Goal: Task Accomplishment & Management: Use online tool/utility

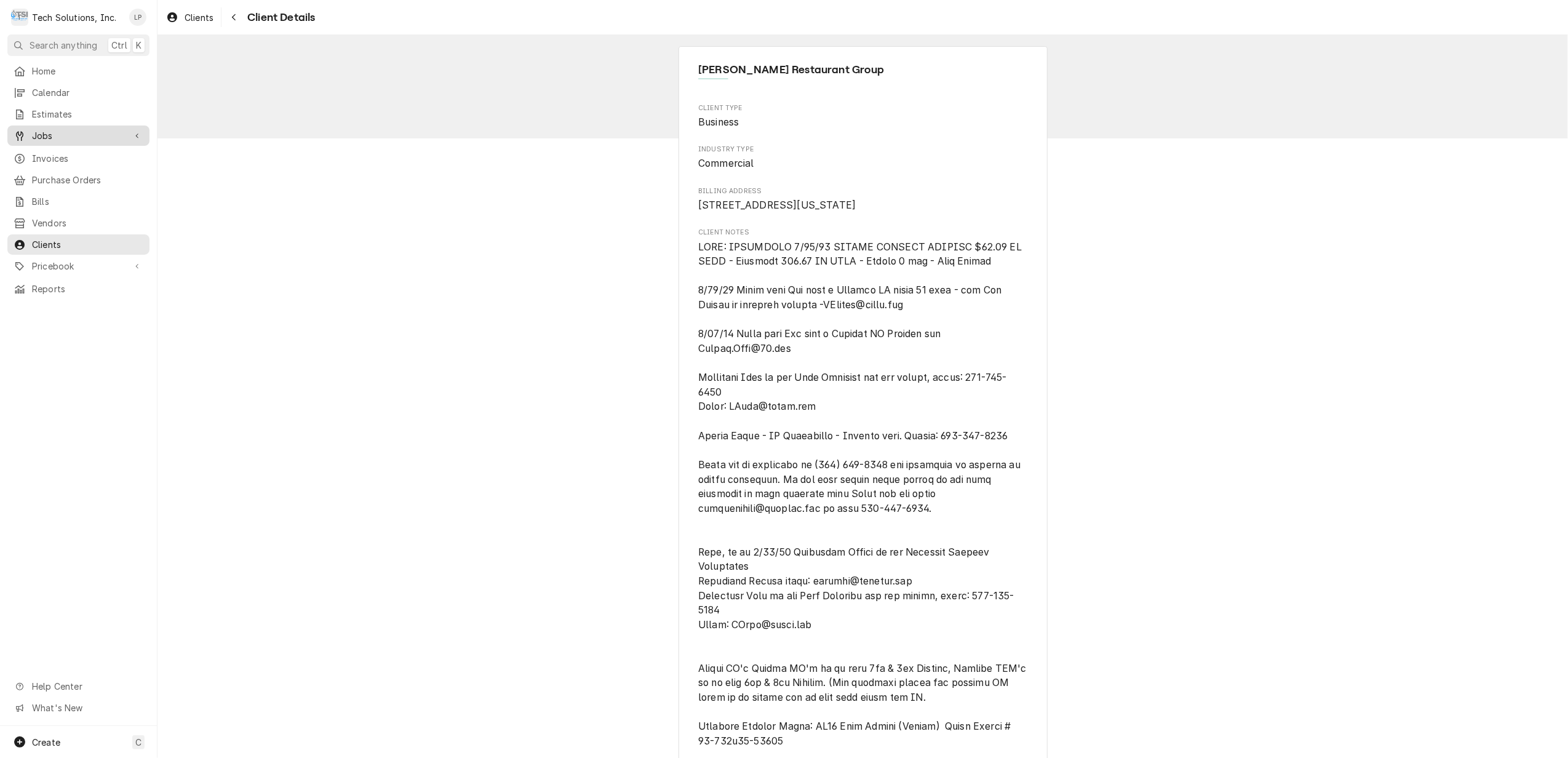
click at [46, 134] on span "Jobs" at bounding box center [79, 136] width 93 height 13
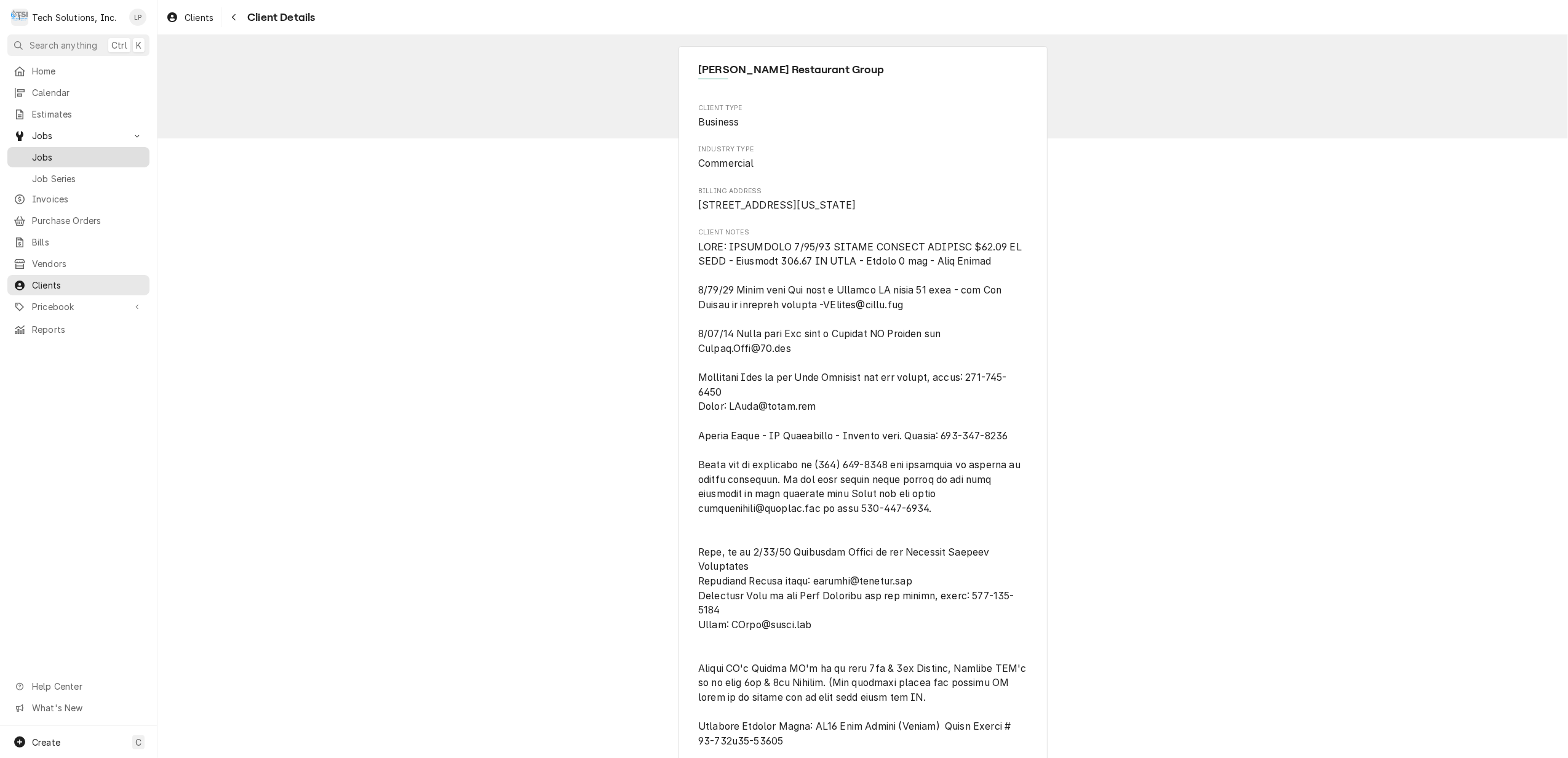
click at [46, 153] on span "Jobs" at bounding box center [88, 157] width 111 height 13
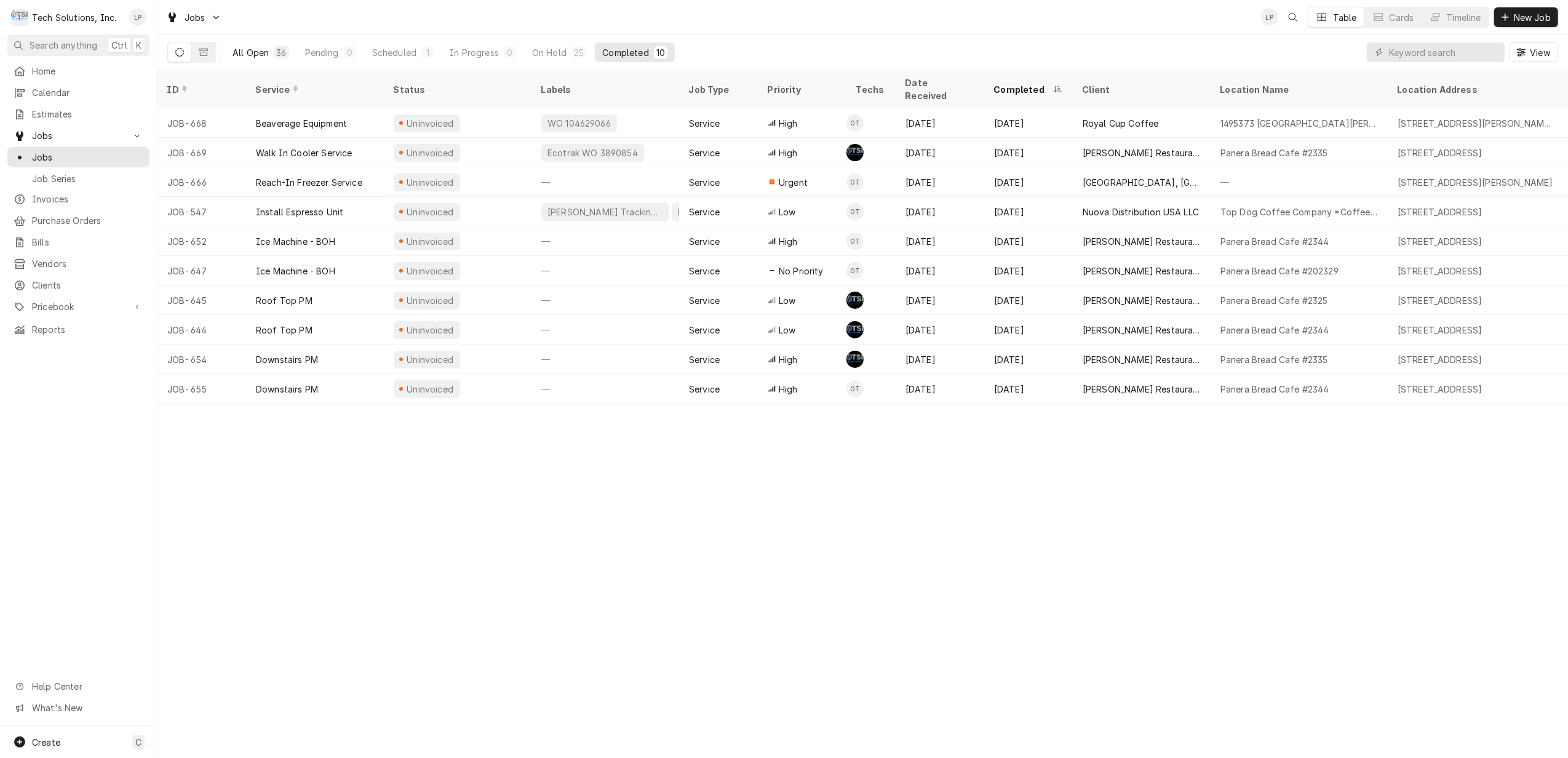
click at [254, 55] on div "All Open" at bounding box center [250, 53] width 36 height 13
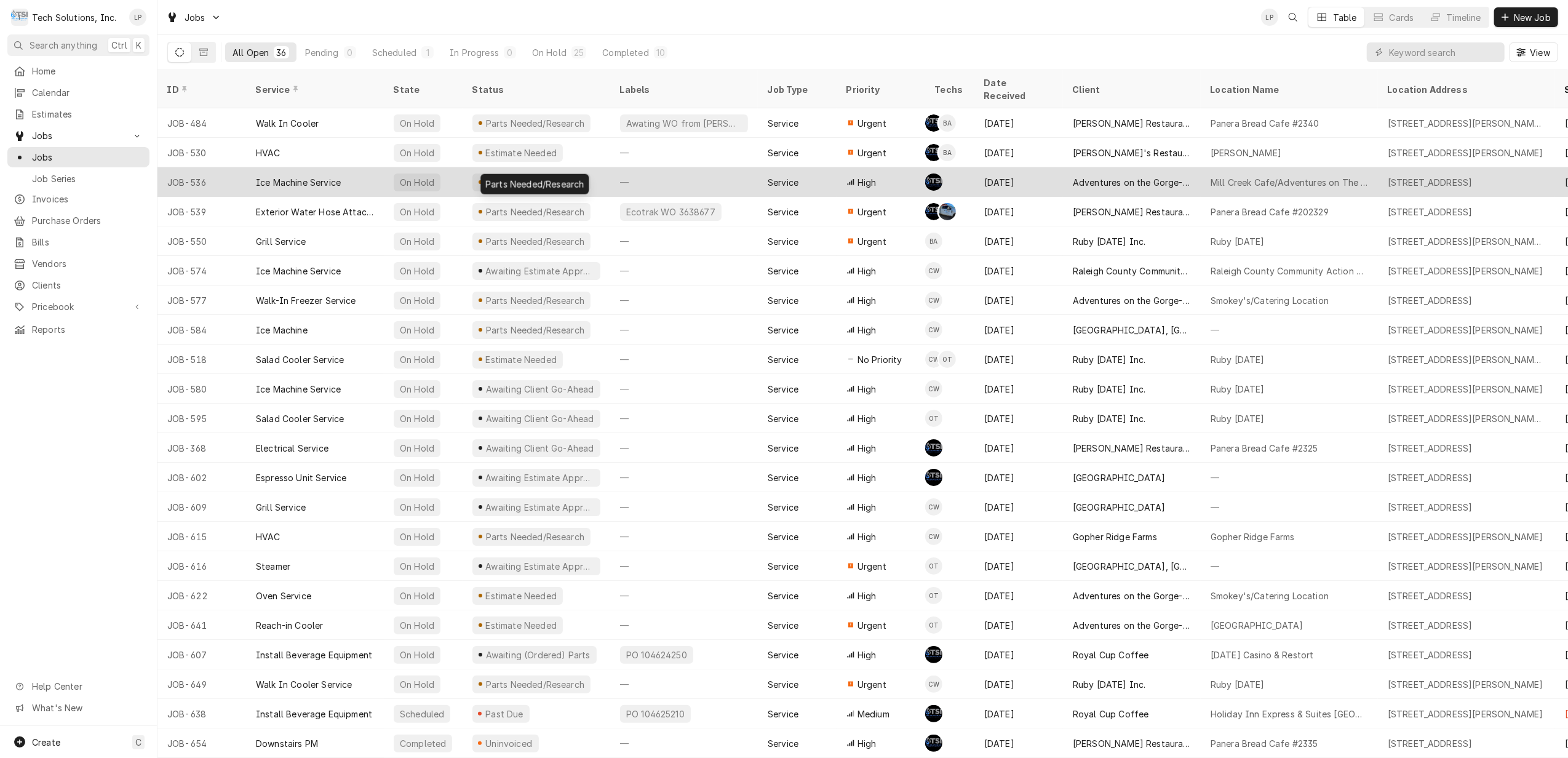
click at [503, 176] on div "Parts Needed/Research" at bounding box center [535, 182] width 101 height 13
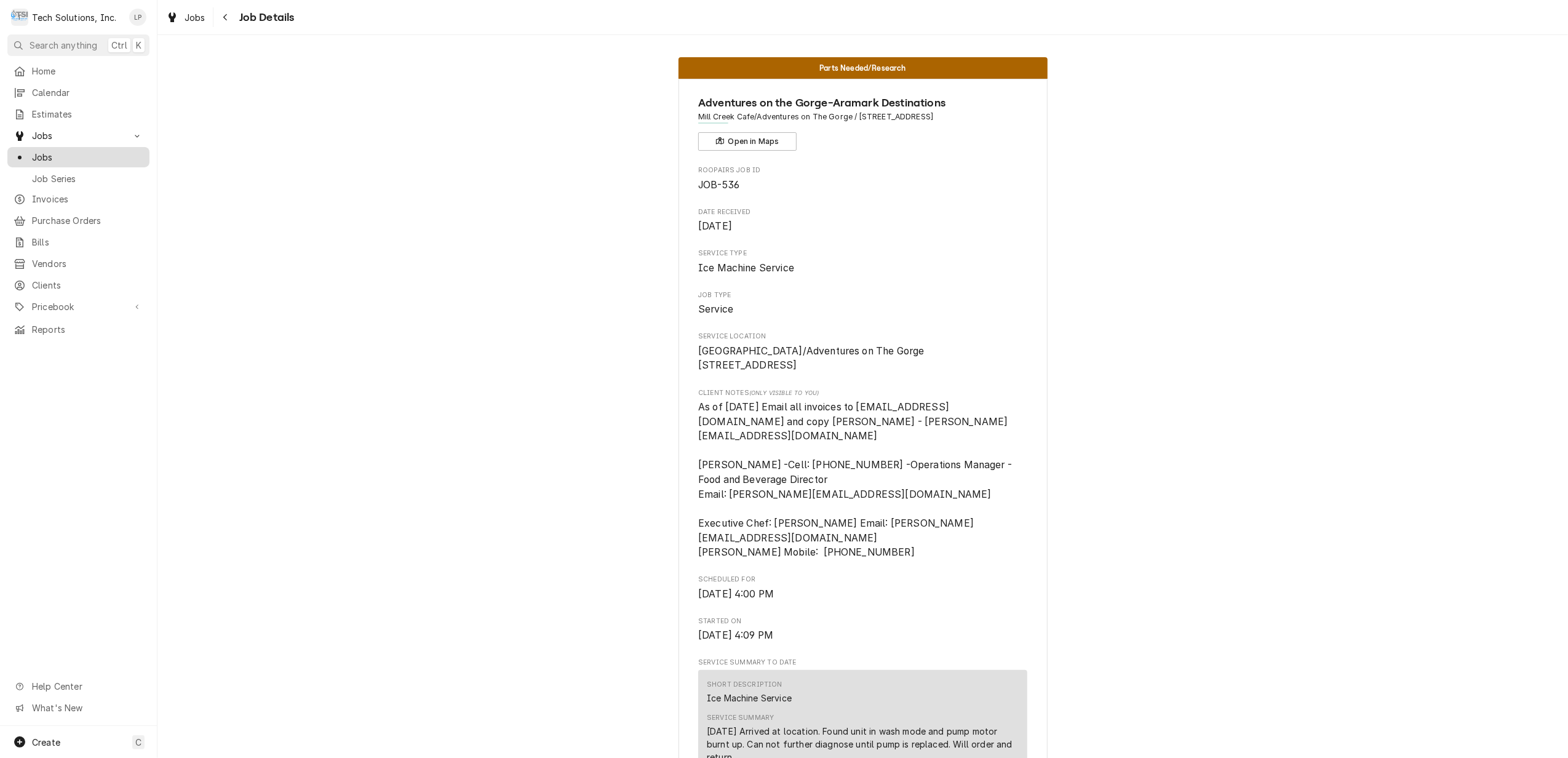
click at [52, 154] on span "Jobs" at bounding box center [88, 157] width 111 height 13
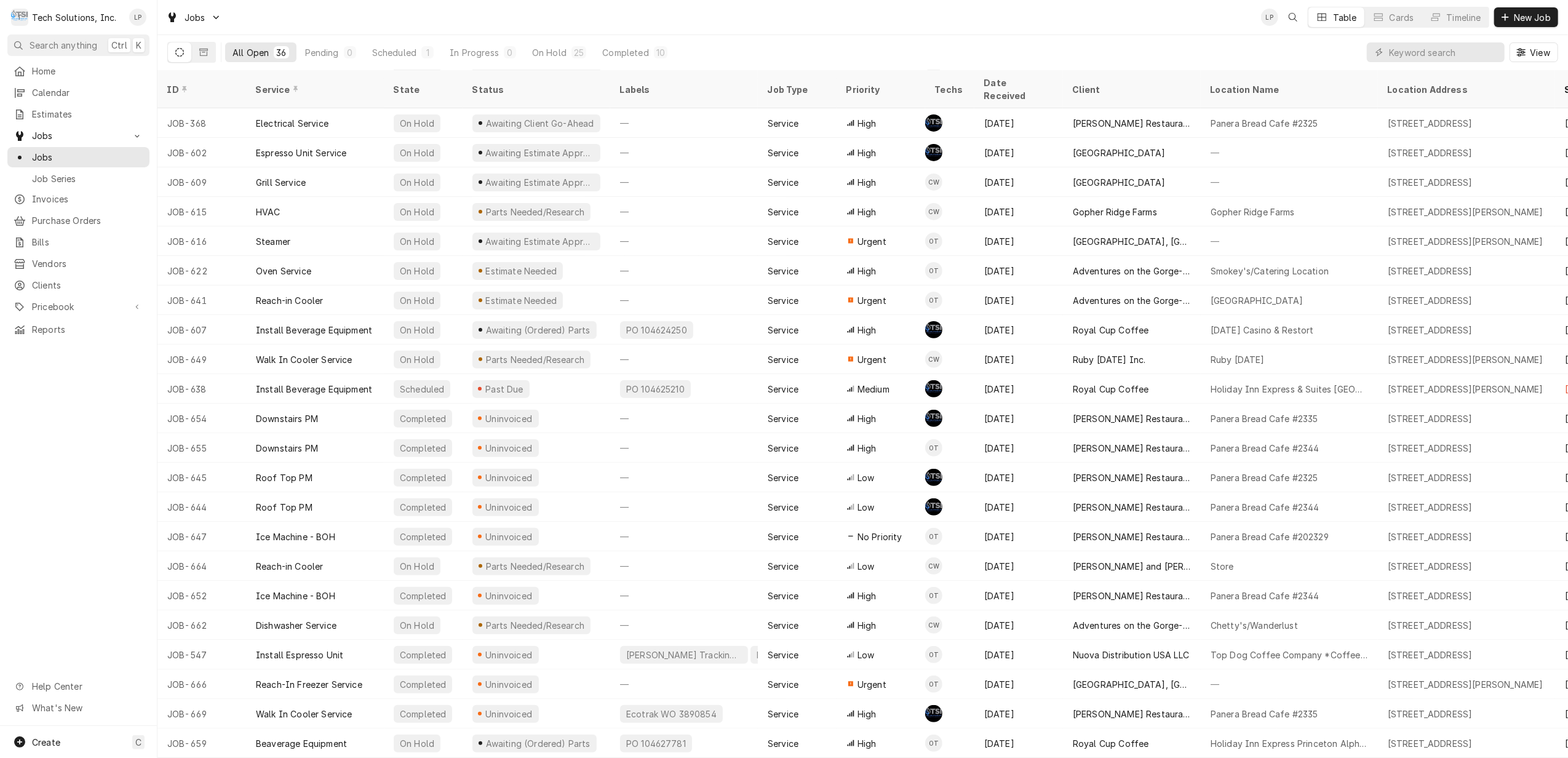
scroll to position [166, 0]
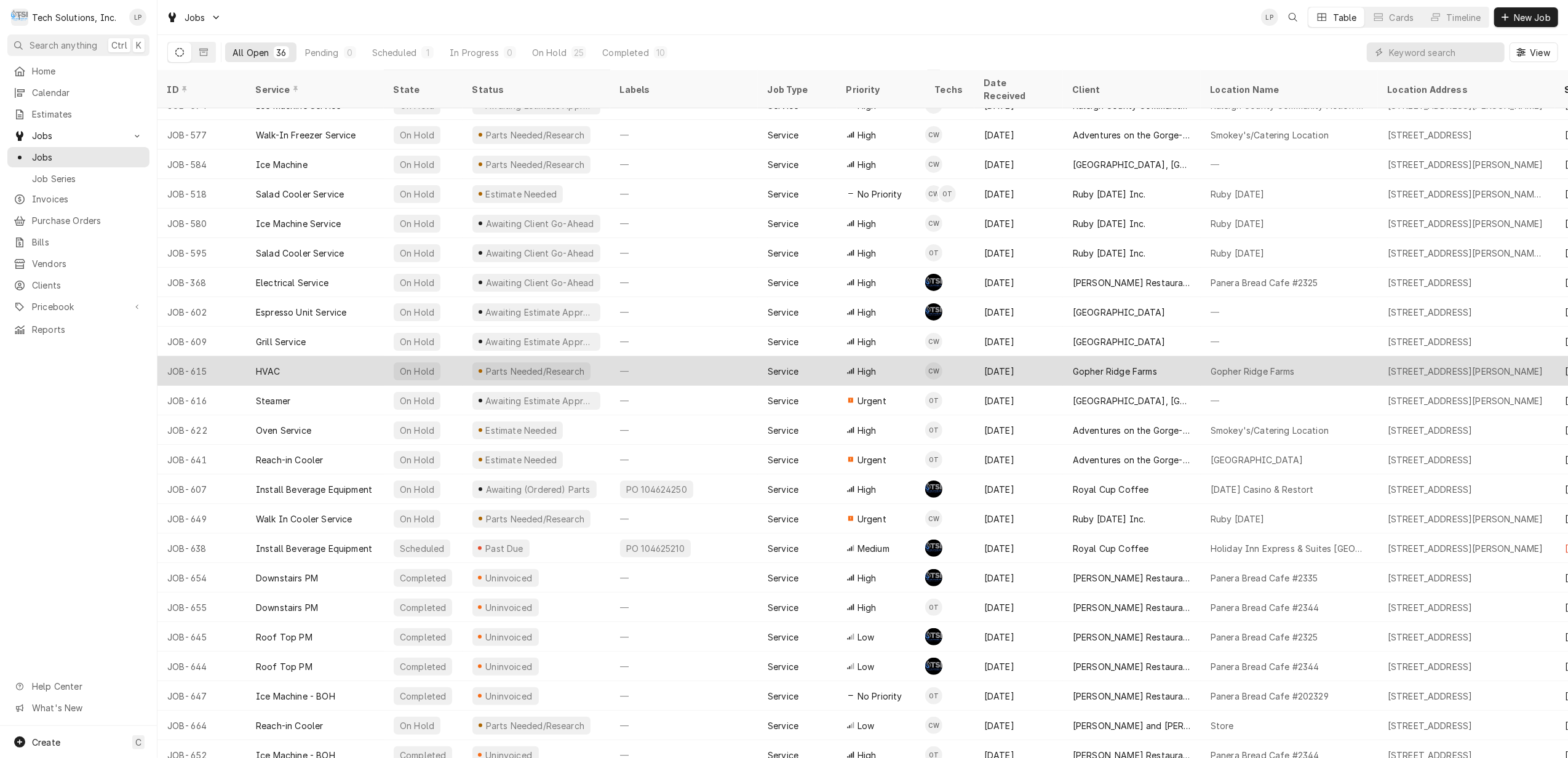
click at [682, 357] on div "—" at bounding box center [684, 372] width 148 height 30
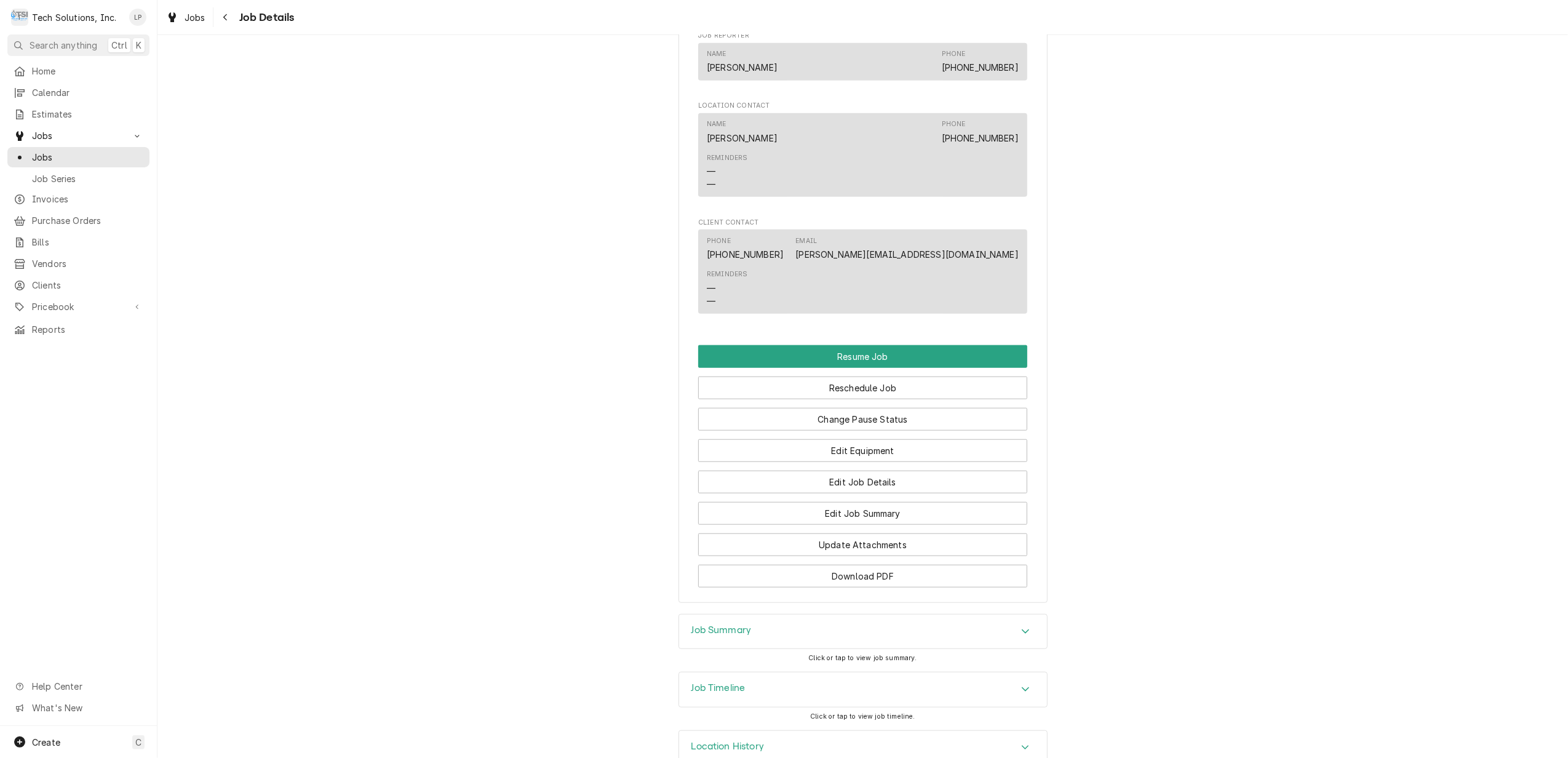
scroll to position [991, 0]
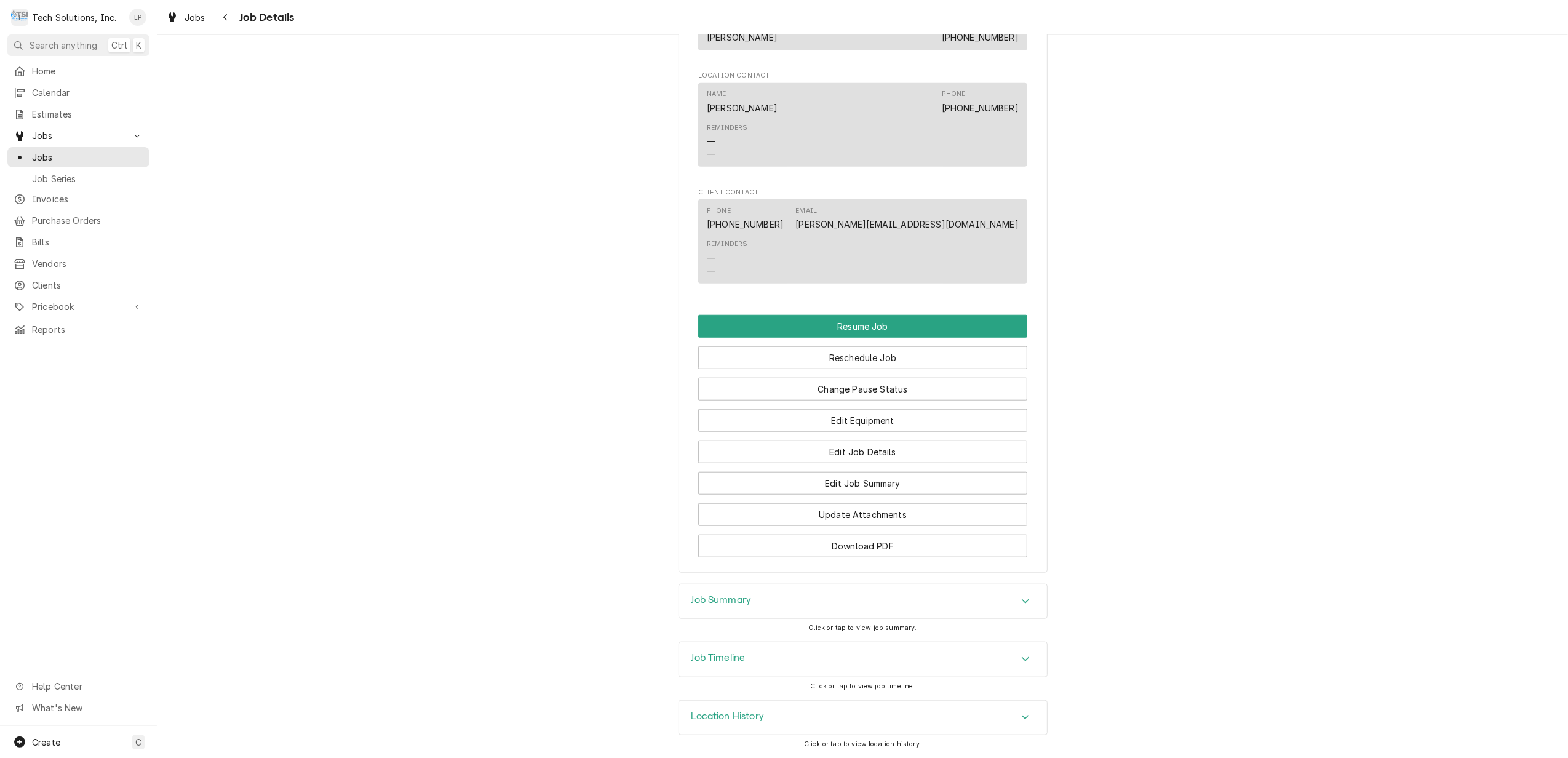
click at [1012, 701] on div "Location History" at bounding box center [863, 718] width 367 height 35
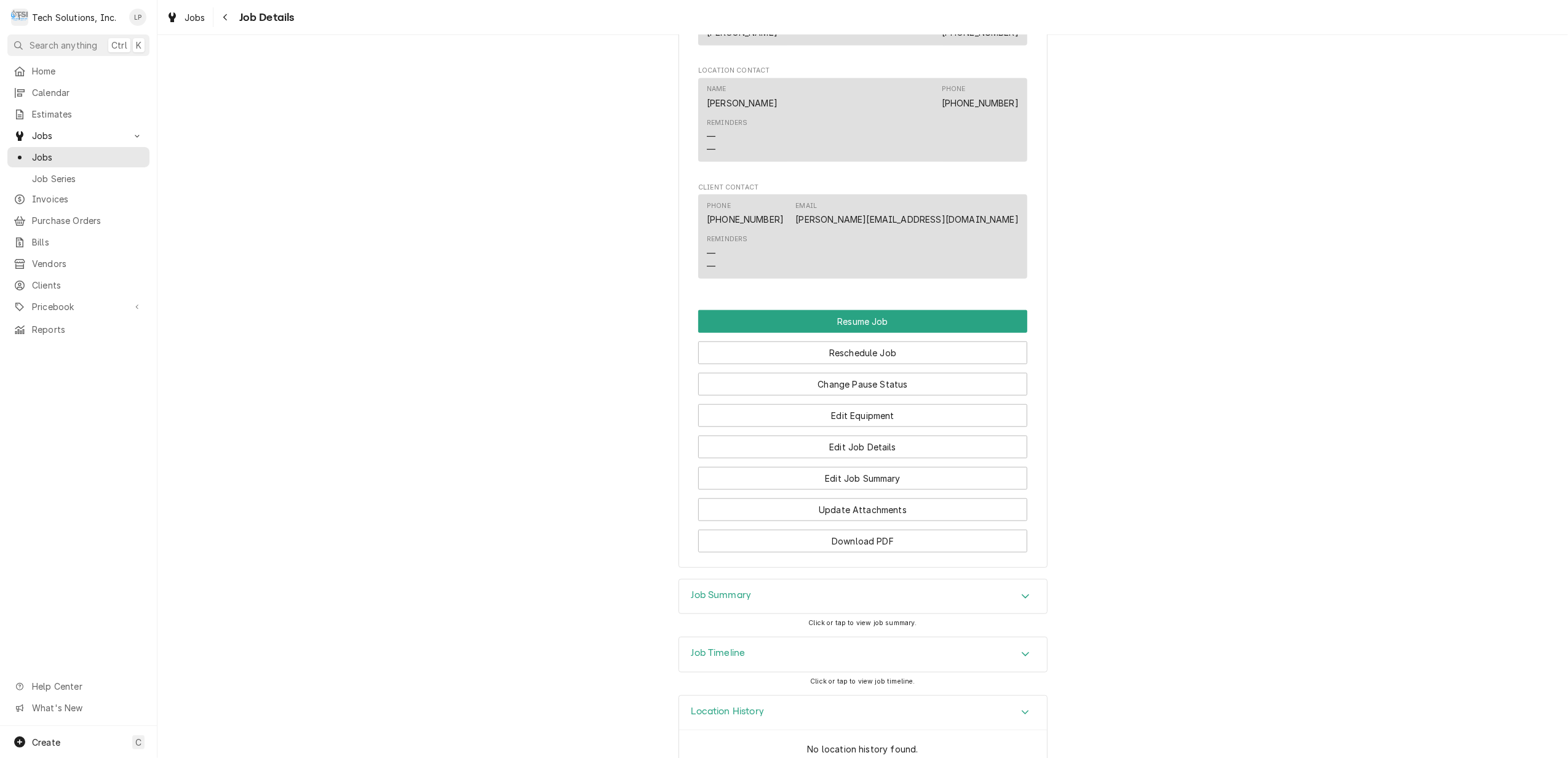
scroll to position [1105, 0]
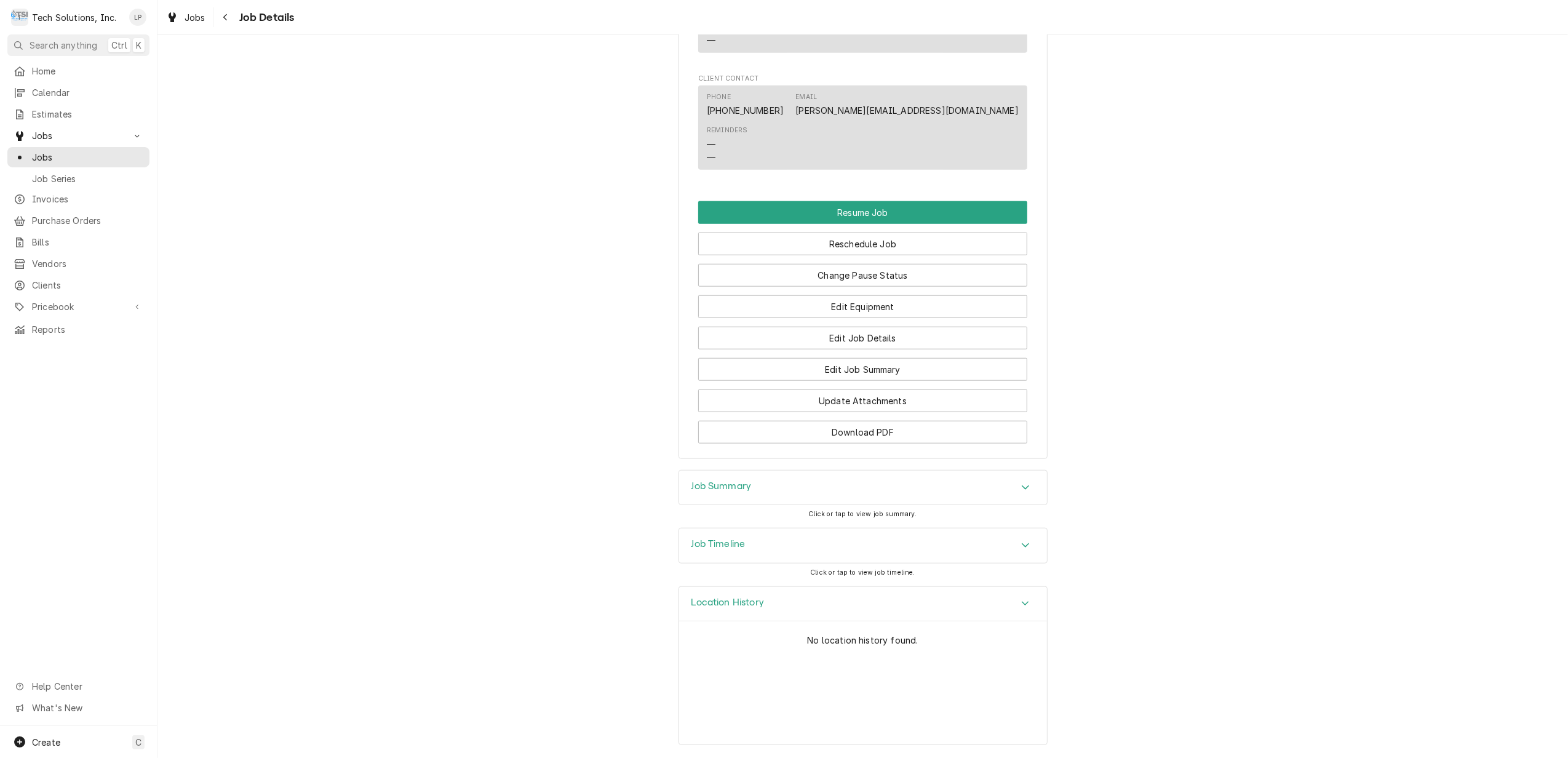
click at [1007, 545] on div "Job Timeline" at bounding box center [863, 546] width 367 height 35
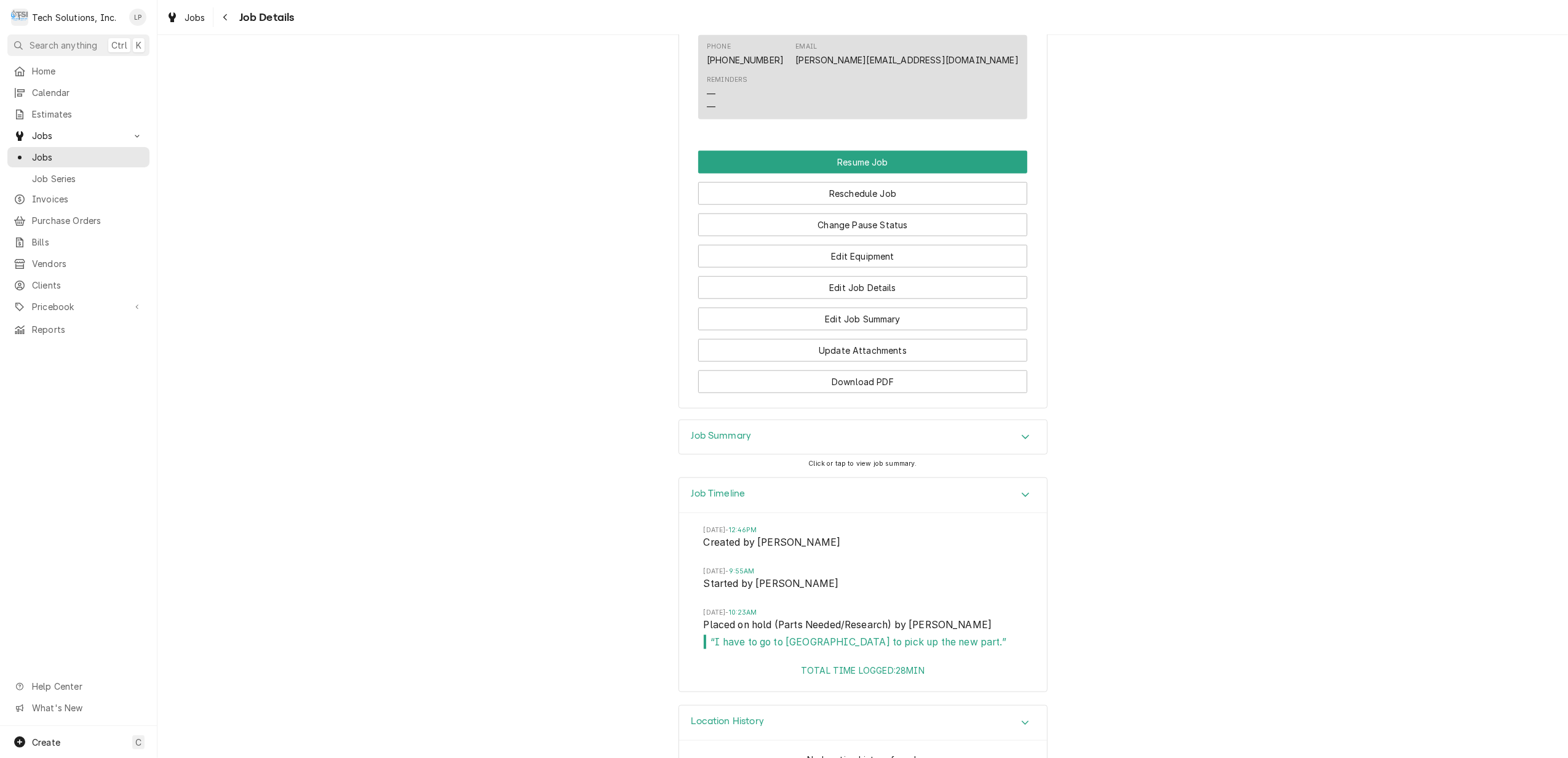
scroll to position [1111, 0]
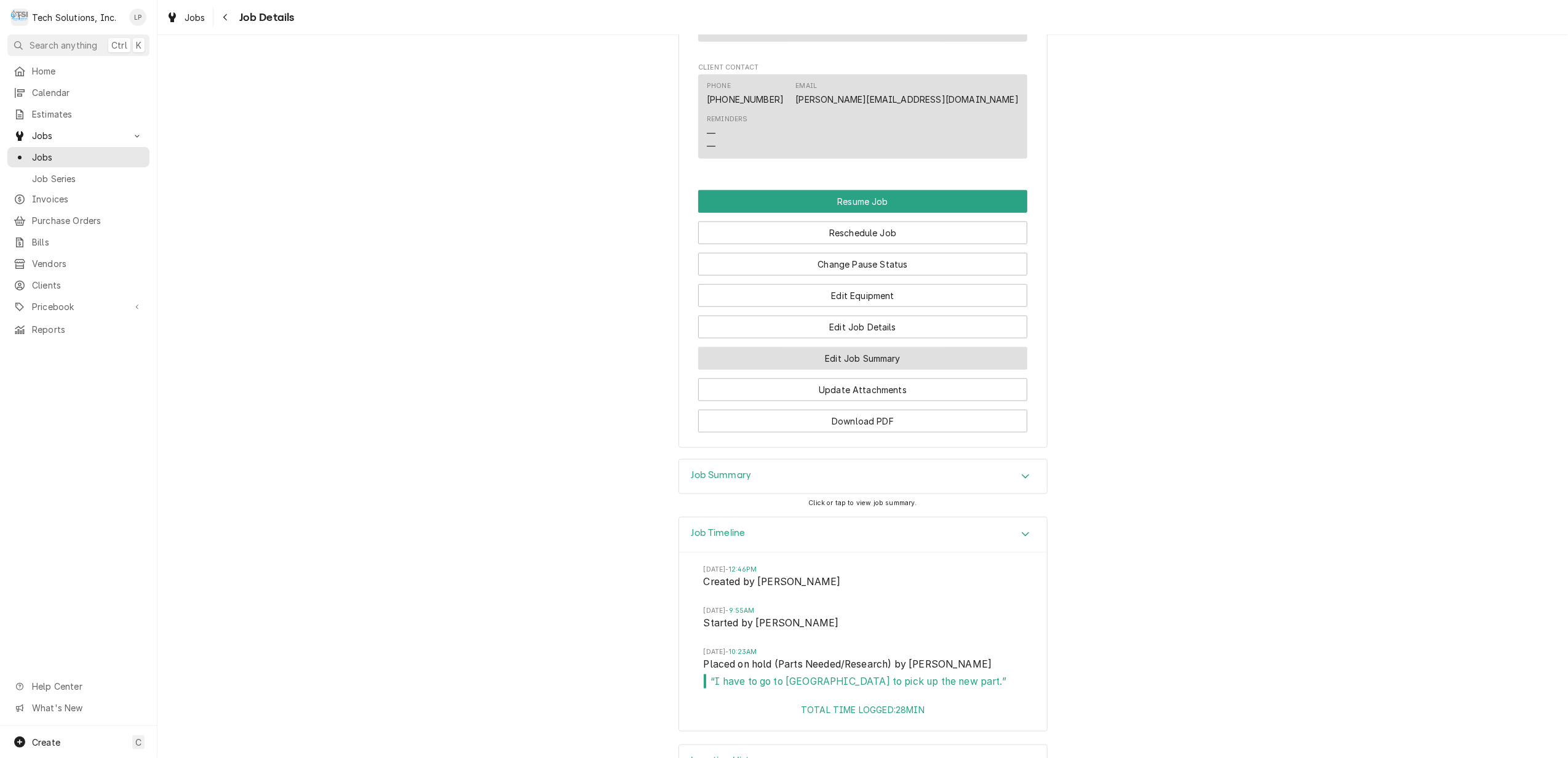
click at [927, 361] on button "Edit Job Summary" at bounding box center [862, 358] width 329 height 23
